Goal: Task Accomplishment & Management: Manage account settings

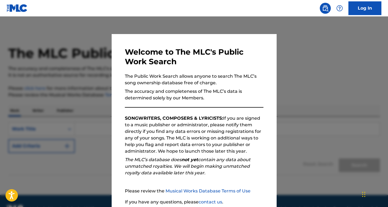
click at [369, 6] on link "Log In" at bounding box center [365, 8] width 33 height 14
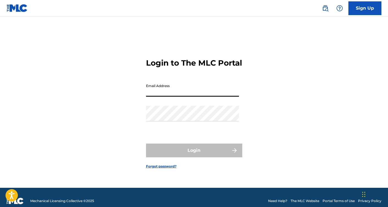
click at [180, 96] on input "Email Address" at bounding box center [192, 89] width 93 height 16
click at [196, 97] on input "[EMAIL_ADDRESS][DOMAIN_NAME]" at bounding box center [192, 89] width 93 height 16
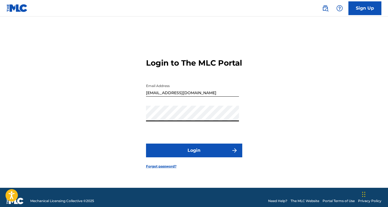
click at [174, 150] on button "Login" at bounding box center [194, 151] width 96 height 14
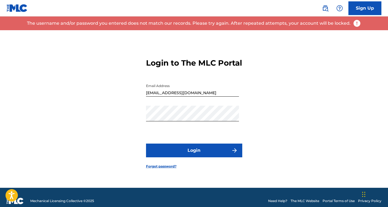
click at [185, 97] on input "bmeere9@gmail.com" at bounding box center [192, 89] width 93 height 16
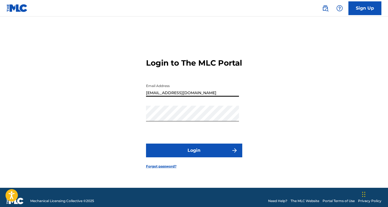
click at [176, 158] on button "Login" at bounding box center [194, 151] width 96 height 14
drag, startPoint x: 195, startPoint y: 98, endPoint x: 135, endPoint y: 96, distance: 60.0
click at [135, 96] on div "Login to The MLC Portal Email Address mogfilm23@gmail.com Password Login Forgot…" at bounding box center [194, 109] width 385 height 158
type input "bmeere9@gmail.com"
click at [129, 121] on div "Login to The MLC Portal Email Address bmeere9@gmail.com Password Login Forgot p…" at bounding box center [194, 109] width 385 height 158
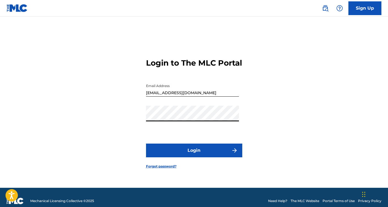
click at [125, 139] on div "Login to The MLC Portal Email Address bmeere9@gmail.com Password Login Forgot p…" at bounding box center [194, 109] width 385 height 158
click at [185, 157] on button "Login" at bounding box center [194, 151] width 96 height 14
click at [160, 169] on link "Forgot password?" at bounding box center [161, 166] width 31 height 5
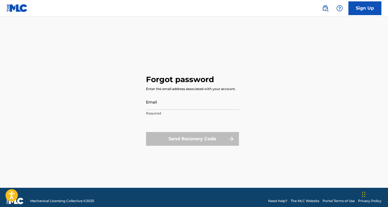
click at [153, 103] on input "Email" at bounding box center [192, 102] width 93 height 16
type input "bmeere9@gmail.com"
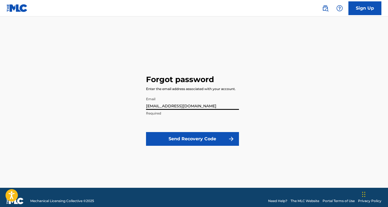
click at [185, 141] on button "Send Recovery Code" at bounding box center [192, 139] width 93 height 14
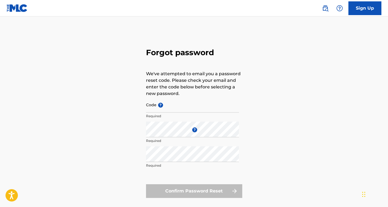
click at [105, 115] on div "Forgot password We've attempted to email you a password reset code. Please chec…" at bounding box center [194, 122] width 385 height 184
click at [133, 96] on div "Forgot password We've attempted to email you a password reset code. Please chec…" at bounding box center [194, 122] width 385 height 184
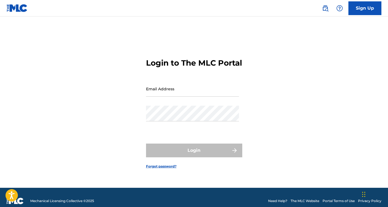
click at [165, 169] on form "Login to The MLC Portal Email Address Password Login Forgot password?" at bounding box center [194, 109] width 96 height 158
click at [163, 169] on link "Forgot password?" at bounding box center [161, 166] width 31 height 5
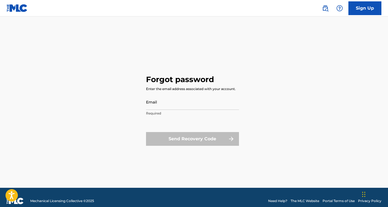
click at [154, 105] on input "Email" at bounding box center [192, 102] width 93 height 16
type input "[EMAIL_ADDRESS][DOMAIN_NAME]"
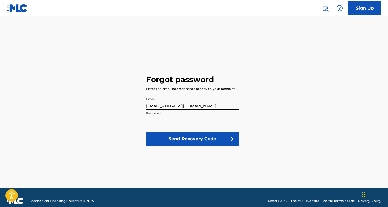
click at [182, 142] on button "Send Recovery Code" at bounding box center [192, 139] width 93 height 14
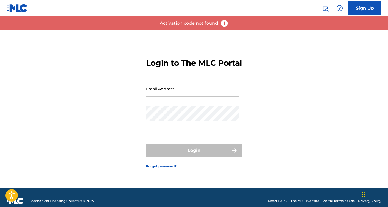
click at [94, 115] on div "Login to The MLC Portal Email Address Password Login Forgot password?" at bounding box center [194, 109] width 385 height 158
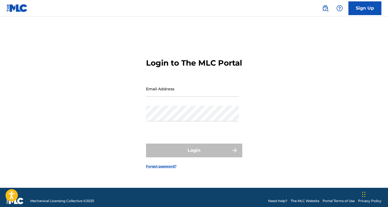
click at [120, 70] on div "Login to The MLC Portal Email Address Password Login Forgot password?" at bounding box center [194, 109] width 385 height 158
click at [155, 169] on link "Forgot password?" at bounding box center [161, 166] width 31 height 5
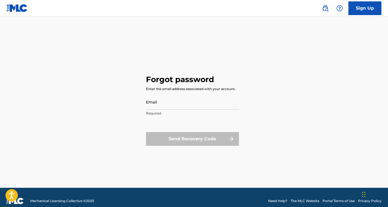
click at [157, 105] on input "Email" at bounding box center [192, 102] width 93 height 16
type input "[EMAIL_ADDRESS][DOMAIN_NAME]"
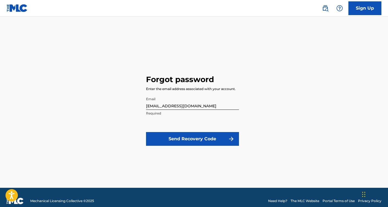
click at [183, 140] on button "Send Recovery Code" at bounding box center [192, 139] width 93 height 14
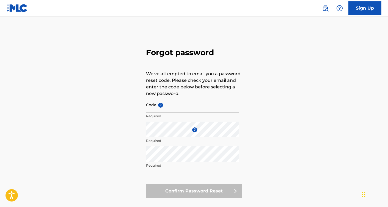
click at [152, 106] on input "Code ?" at bounding box center [192, 105] width 93 height 16
paste input "FP_7a68d5da9800731abbb0ada93c32"
type input "FP_7a68d5da9800731abbb0ada93c32"
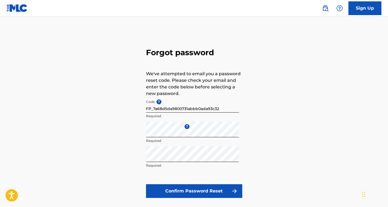
click at [78, 167] on div "Forgot password We've attempted to email you a password reset code. Please chec…" at bounding box center [194, 122] width 385 height 184
click at [165, 194] on button "Confirm Password Reset" at bounding box center [194, 192] width 96 height 14
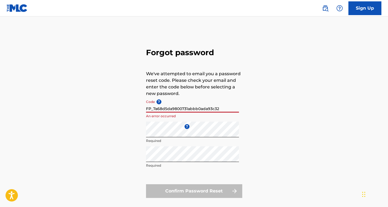
drag, startPoint x: 146, startPoint y: 108, endPoint x: 235, endPoint y: 109, distance: 88.9
click at [235, 109] on input "FP_7a68d5da9800731abbb0ada93c32" at bounding box center [192, 105] width 93 height 16
paste input "FP_cf2390cf864ff39873d61f4e5c71"
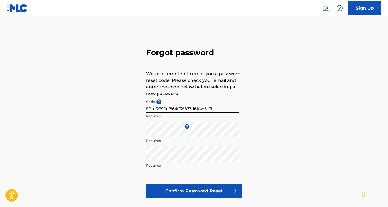
type input "FP_cf2390cf864ff39873d61f4e5c71"
click at [171, 190] on button "Confirm Password Reset" at bounding box center [194, 192] width 96 height 14
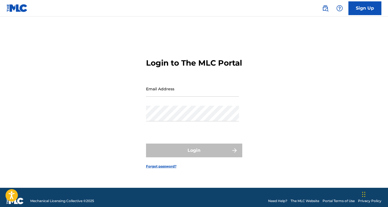
click at [170, 94] on input "Email Address" at bounding box center [192, 89] width 93 height 16
type input "[EMAIL_ADDRESS][DOMAIN_NAME]"
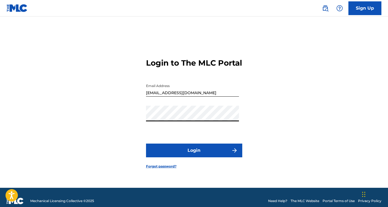
click at [181, 153] on button "Login" at bounding box center [194, 151] width 96 height 14
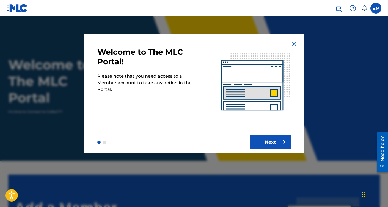
click at [272, 143] on button "Next" at bounding box center [270, 143] width 41 height 14
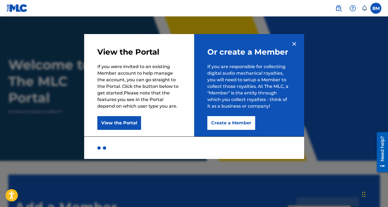
click at [295, 43] on img at bounding box center [294, 44] width 7 height 7
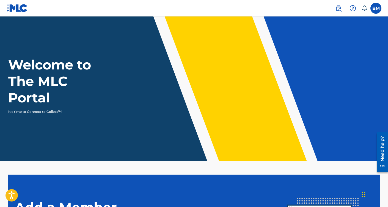
click at [152, 136] on header "Welcome to The MLC Portal It's time to Connect to Collect™!" at bounding box center [194, 89] width 388 height 145
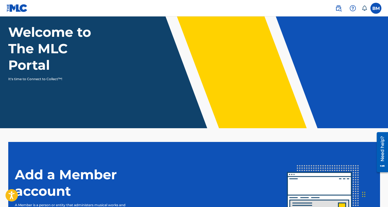
scroll to position [31, 0]
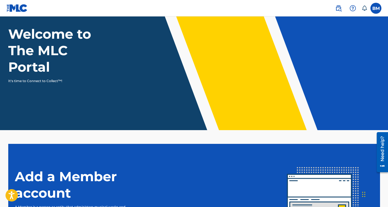
click at [340, 9] on img at bounding box center [338, 8] width 7 height 7
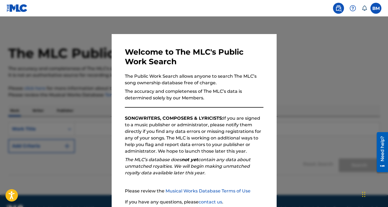
click at [202, 192] on link "Musical Works Database Terms of Use" at bounding box center [208, 191] width 85 height 5
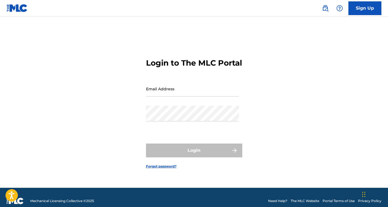
click at [152, 169] on link "Forgot password?" at bounding box center [161, 166] width 31 height 5
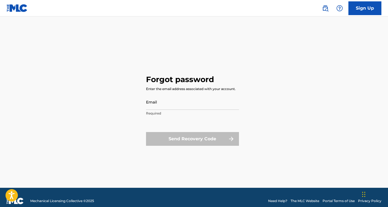
click at [151, 104] on input "Email" at bounding box center [192, 102] width 93 height 16
click at [149, 119] on div "Email Required" at bounding box center [192, 106] width 93 height 25
click at [150, 107] on input "Email" at bounding box center [192, 102] width 93 height 16
click at [105, 95] on div "Forgot password Enter the email address associated with your account. Email Req…" at bounding box center [194, 109] width 385 height 158
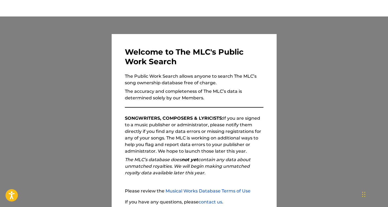
click at [169, 123] on p "SONGWRITERS, COMPOSERS & LYRICISTS: If you are signed to a music publisher or a…" at bounding box center [194, 135] width 139 height 40
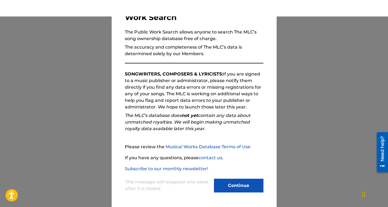
scroll to position [14, 0]
click at [235, 183] on button "Continue" at bounding box center [239, 186] width 50 height 14
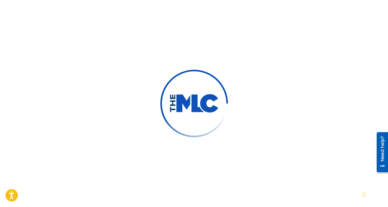
click at [87, 106] on div at bounding box center [194, 103] width 388 height 207
click at [189, 52] on div at bounding box center [194, 103] width 388 height 207
click at [180, 103] on img at bounding box center [194, 103] width 50 height 19
click at [109, 61] on div at bounding box center [194, 103] width 388 height 207
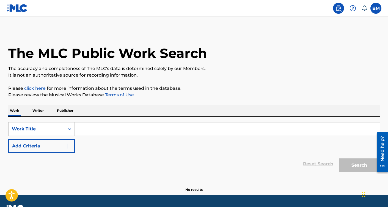
click at [117, 142] on div "SearchWithCriteria8e7cd700-6b3d-4f95-a91d-e469172a3177 Work Title Add Criteria" at bounding box center [194, 137] width 372 height 31
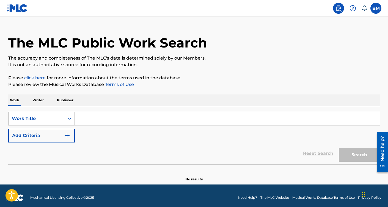
click at [67, 126] on div "Work Title" at bounding box center [41, 119] width 67 height 14
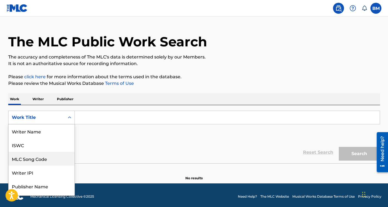
scroll to position [28, 0]
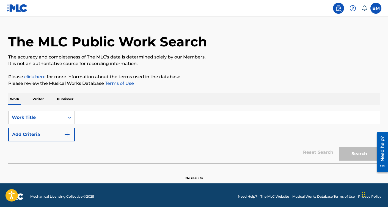
click at [96, 137] on div "SearchWithCriteria8e7cd700-6b3d-4f95-a91d-e469172a3177 Work Title Add Criteria" at bounding box center [194, 126] width 372 height 31
click at [284, 52] on div "The MLC Public Work Search" at bounding box center [194, 39] width 372 height 40
click at [243, 39] on div "The MLC Public Work Search" at bounding box center [194, 39] width 372 height 40
